Goal: Information Seeking & Learning: Find specific fact

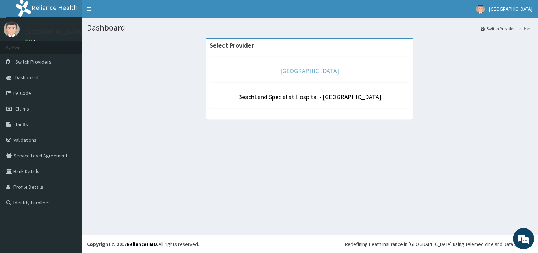
click at [288, 71] on link "[GEOGRAPHIC_DATA]" at bounding box center [310, 71] width 59 height 8
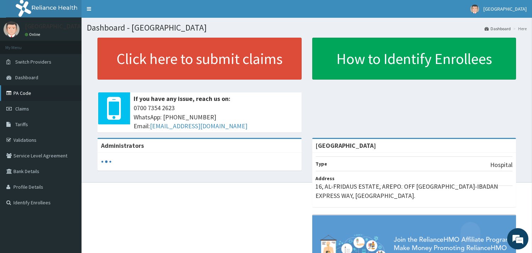
click at [23, 92] on link "PA Code" at bounding box center [41, 93] width 82 height 16
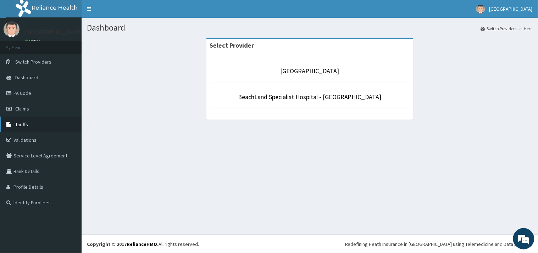
click at [28, 125] on link "Tariffs" at bounding box center [41, 124] width 82 height 16
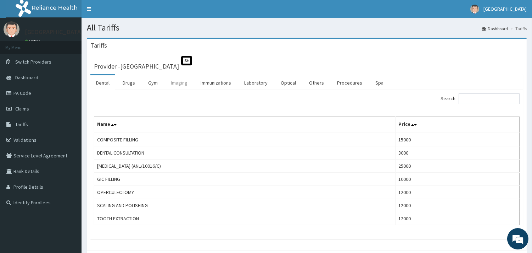
click at [174, 83] on link "Imaging" at bounding box center [179, 82] width 28 height 15
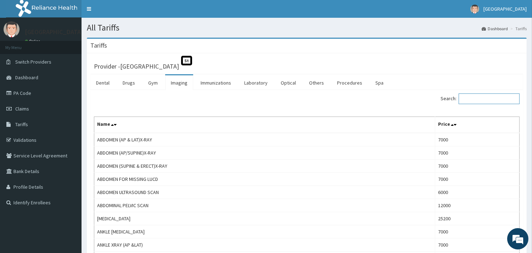
click at [492, 99] on input "Search:" at bounding box center [489, 98] width 61 height 11
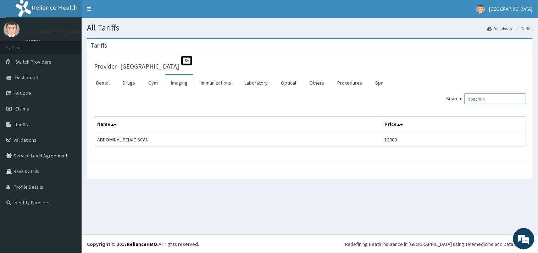
type input "abdomin"
